Goal: Navigation & Orientation: Find specific page/section

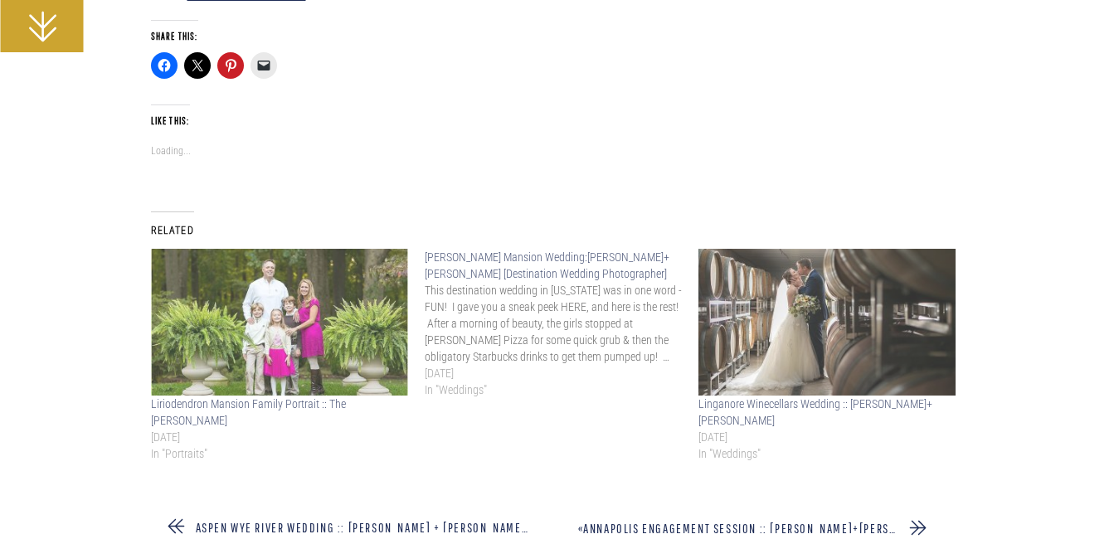
scroll to position [15673, 0]
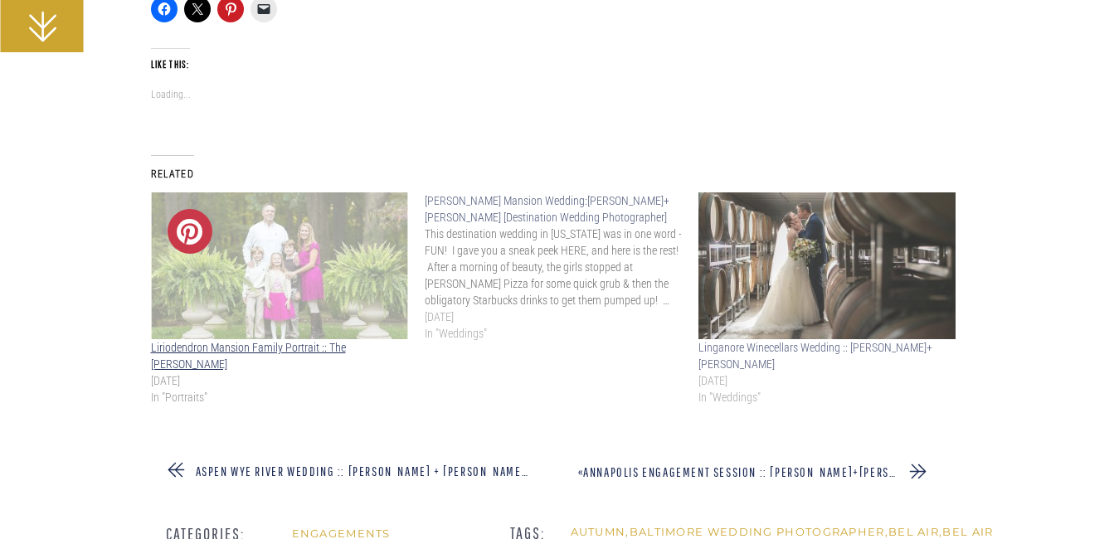
click at [255, 262] on img at bounding box center [279, 265] width 257 height 147
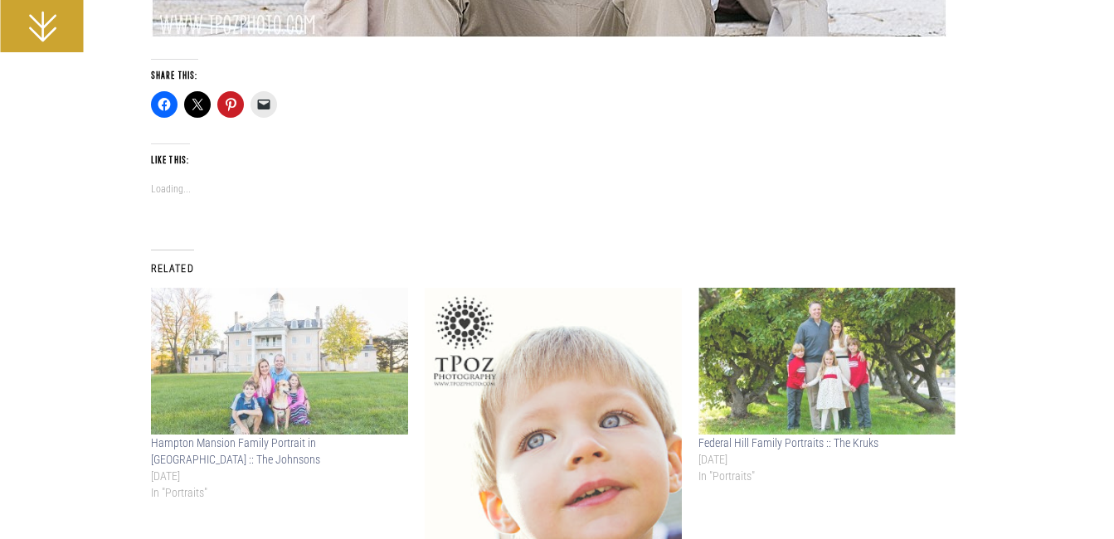
scroll to position [10034, 0]
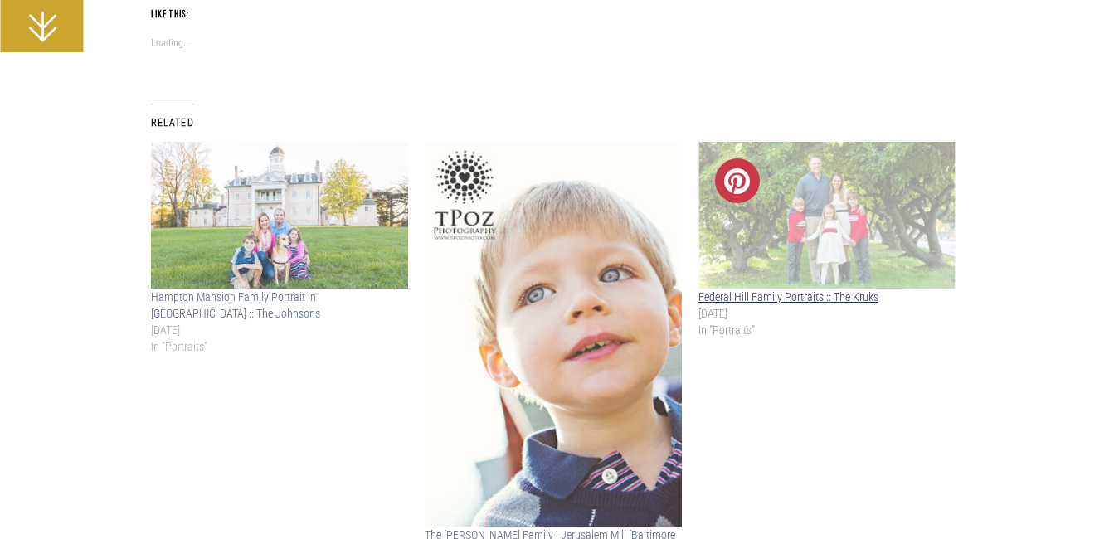
click at [871, 170] on img at bounding box center [826, 215] width 257 height 147
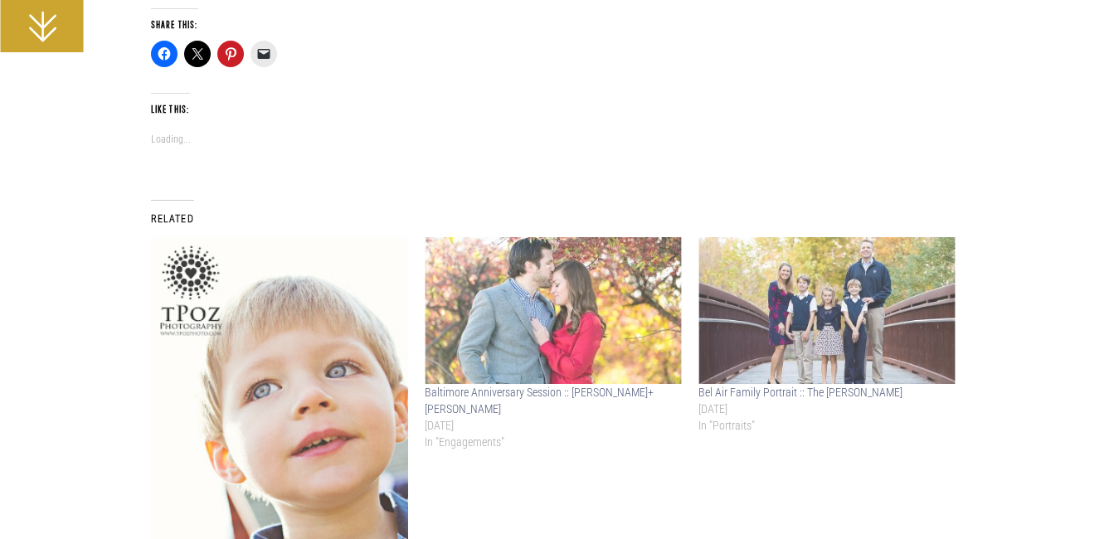
scroll to position [8459, 0]
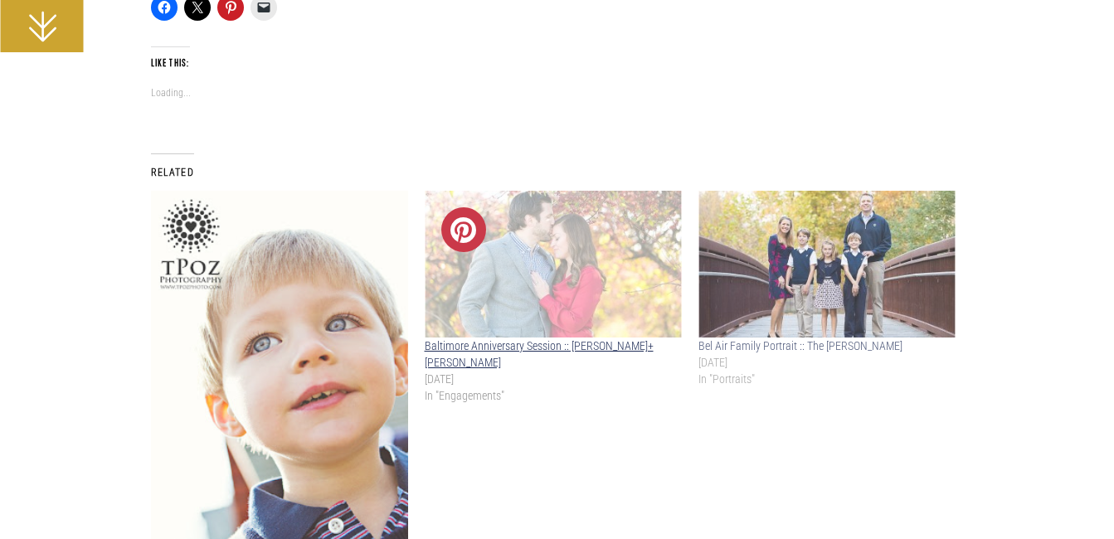
click at [566, 245] on img at bounding box center [553, 264] width 257 height 147
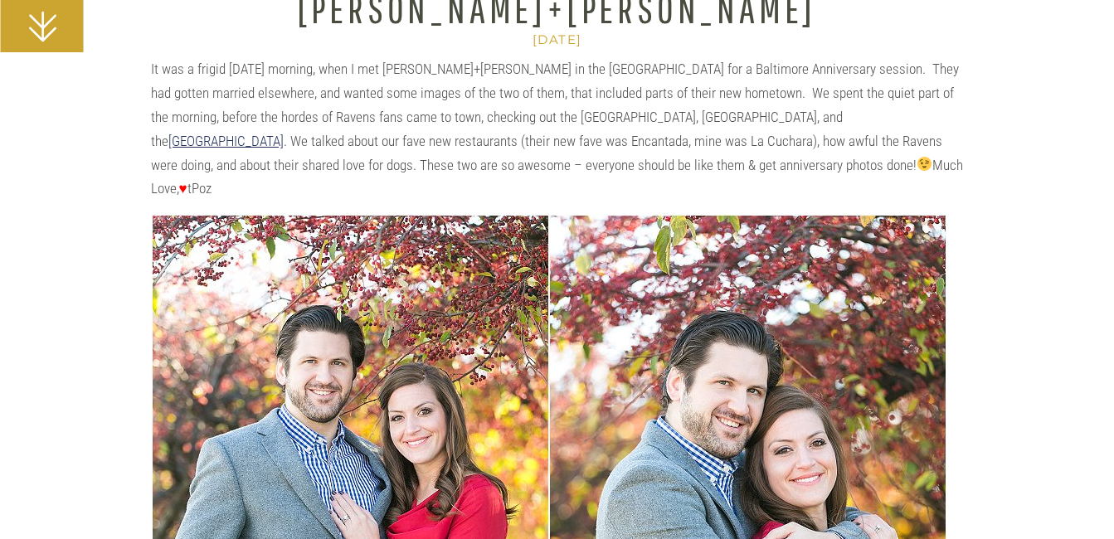
scroll to position [8, 0]
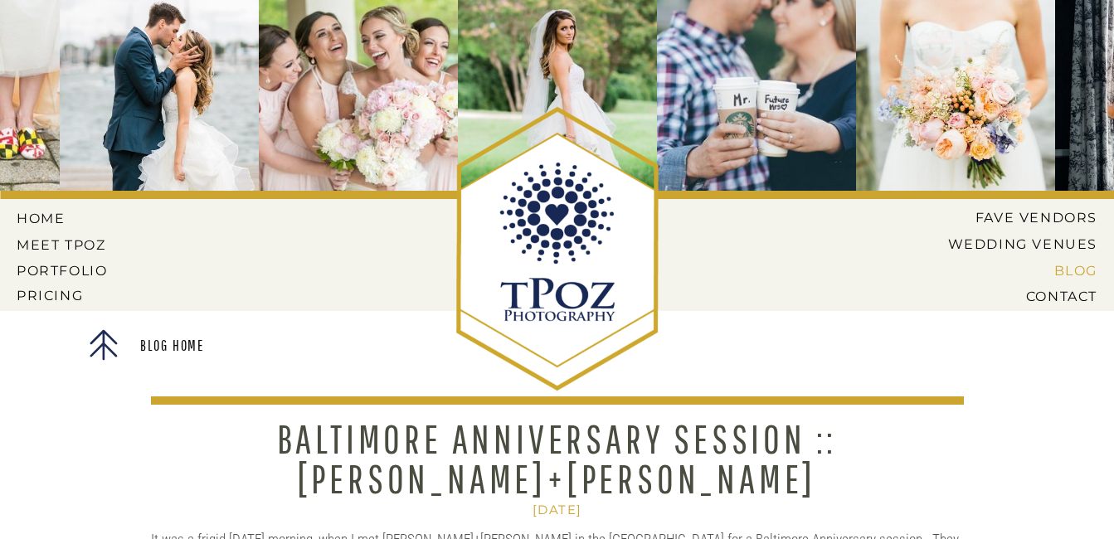
click at [1063, 264] on nav "BLOG" at bounding box center [1016, 270] width 163 height 15
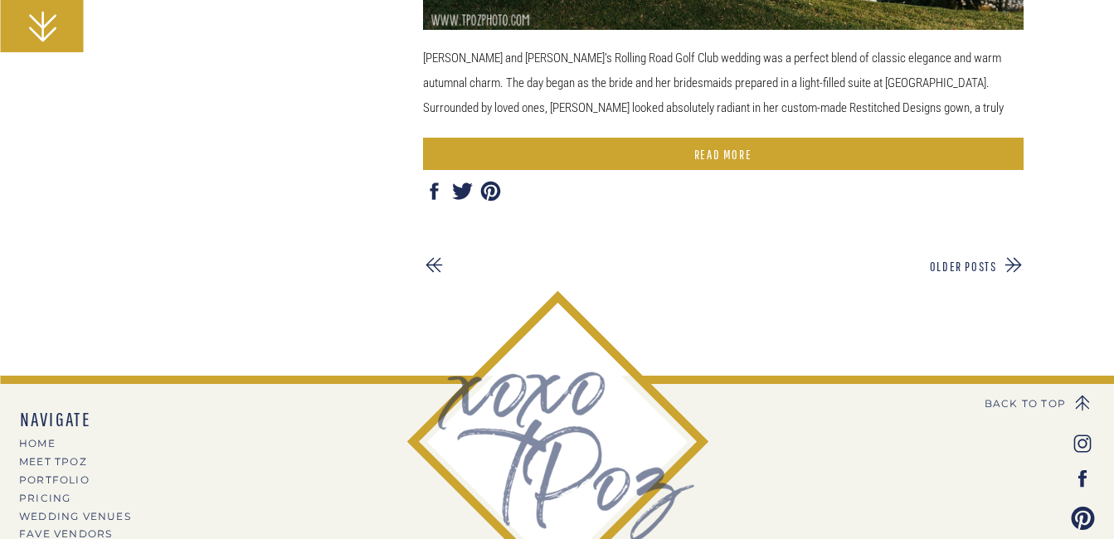
scroll to position [4513, 0]
